Goal: Transaction & Acquisition: Purchase product/service

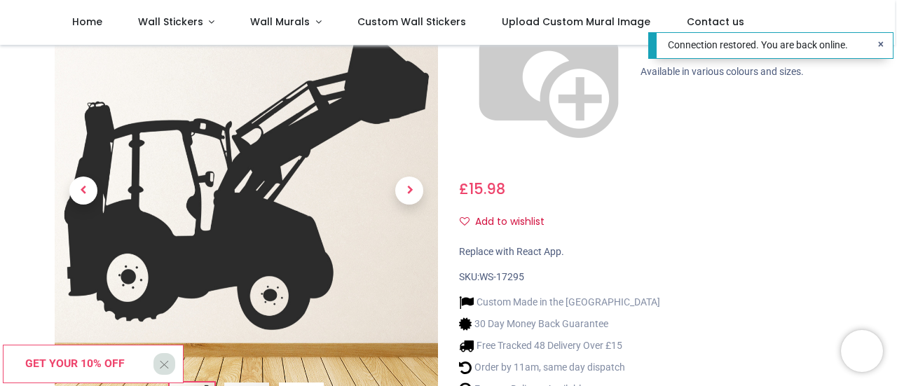
scroll to position [196, 0]
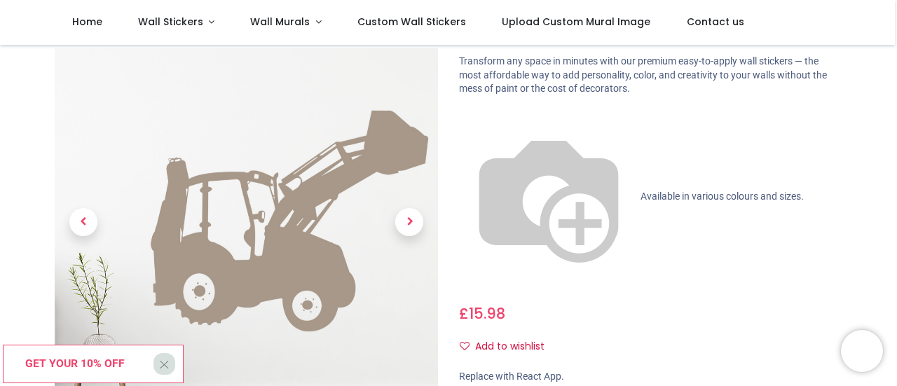
scroll to position [56, 0]
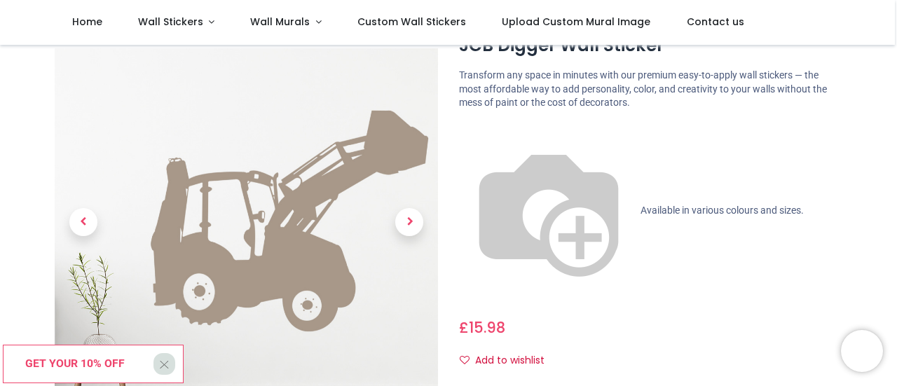
click at [469, 130] on img at bounding box center [548, 210] width 179 height 179
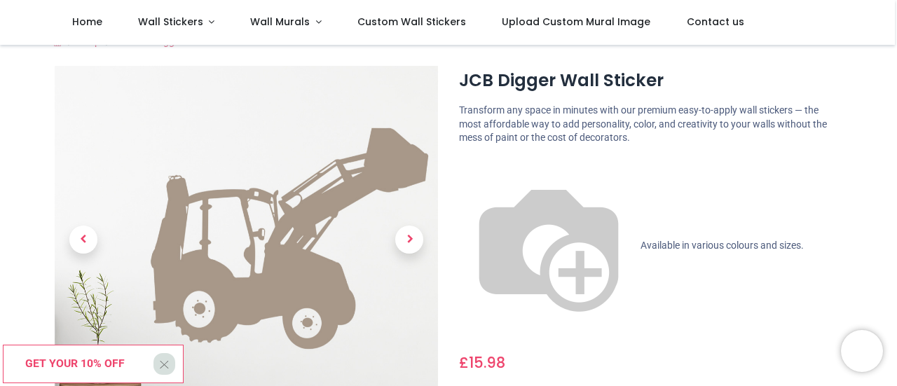
scroll to position [0, 0]
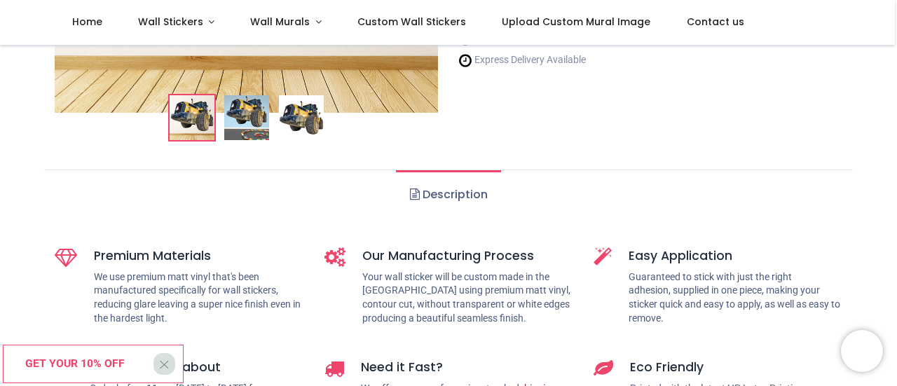
scroll to position [360, 0]
